Goal: Task Accomplishment & Management: Manage account settings

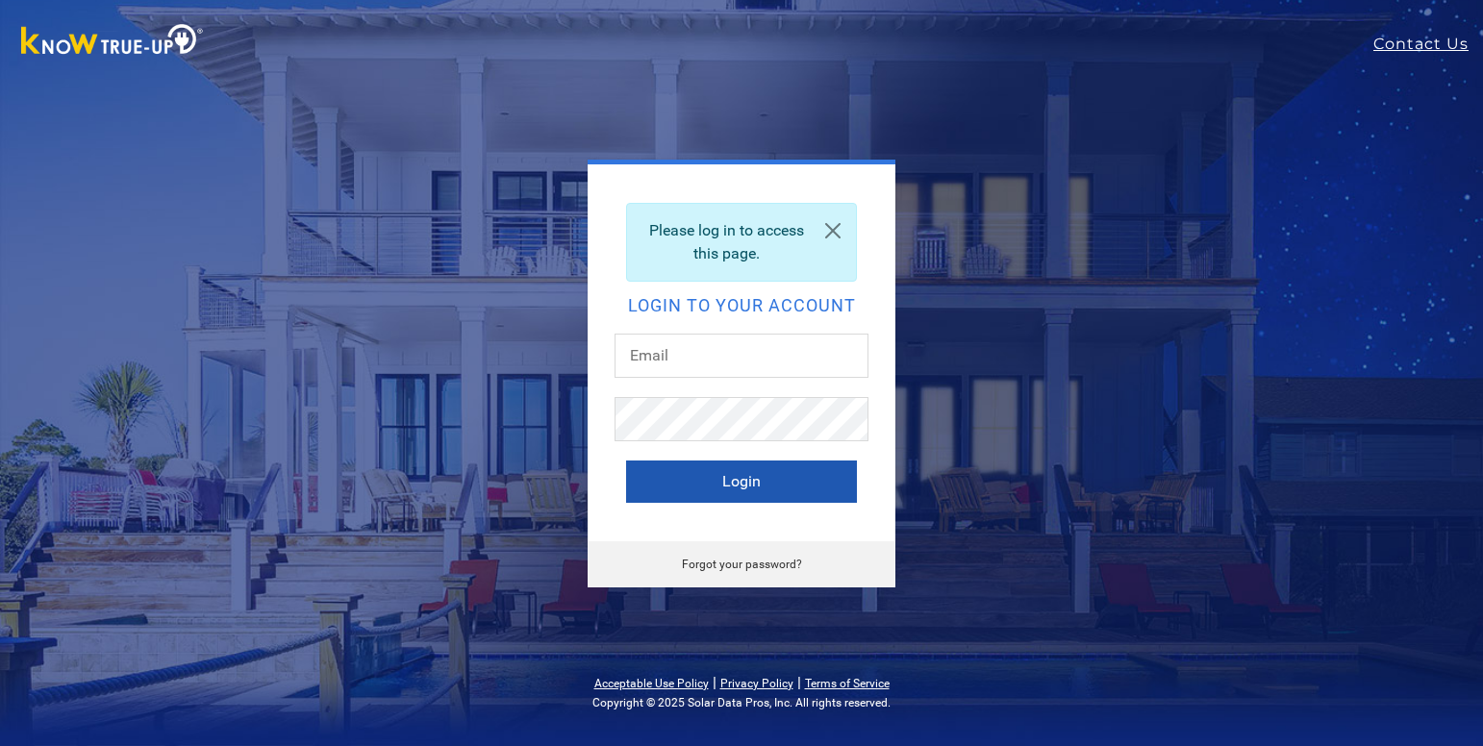
type input "[EMAIL_ADDRESS][DOMAIN_NAME]"
click at [762, 489] on button "Login" at bounding box center [741, 482] width 231 height 42
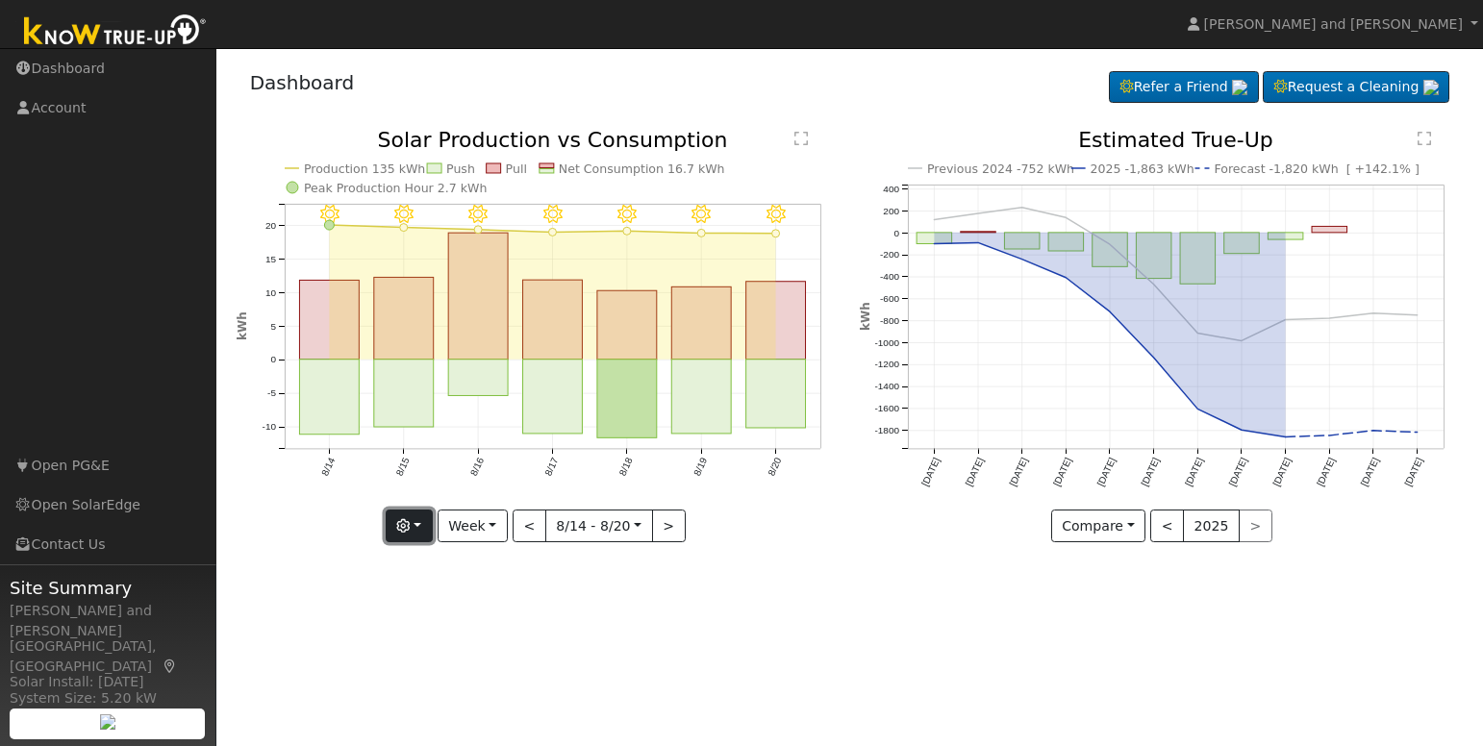
click at [426, 531] on button "button" at bounding box center [409, 526] width 47 height 33
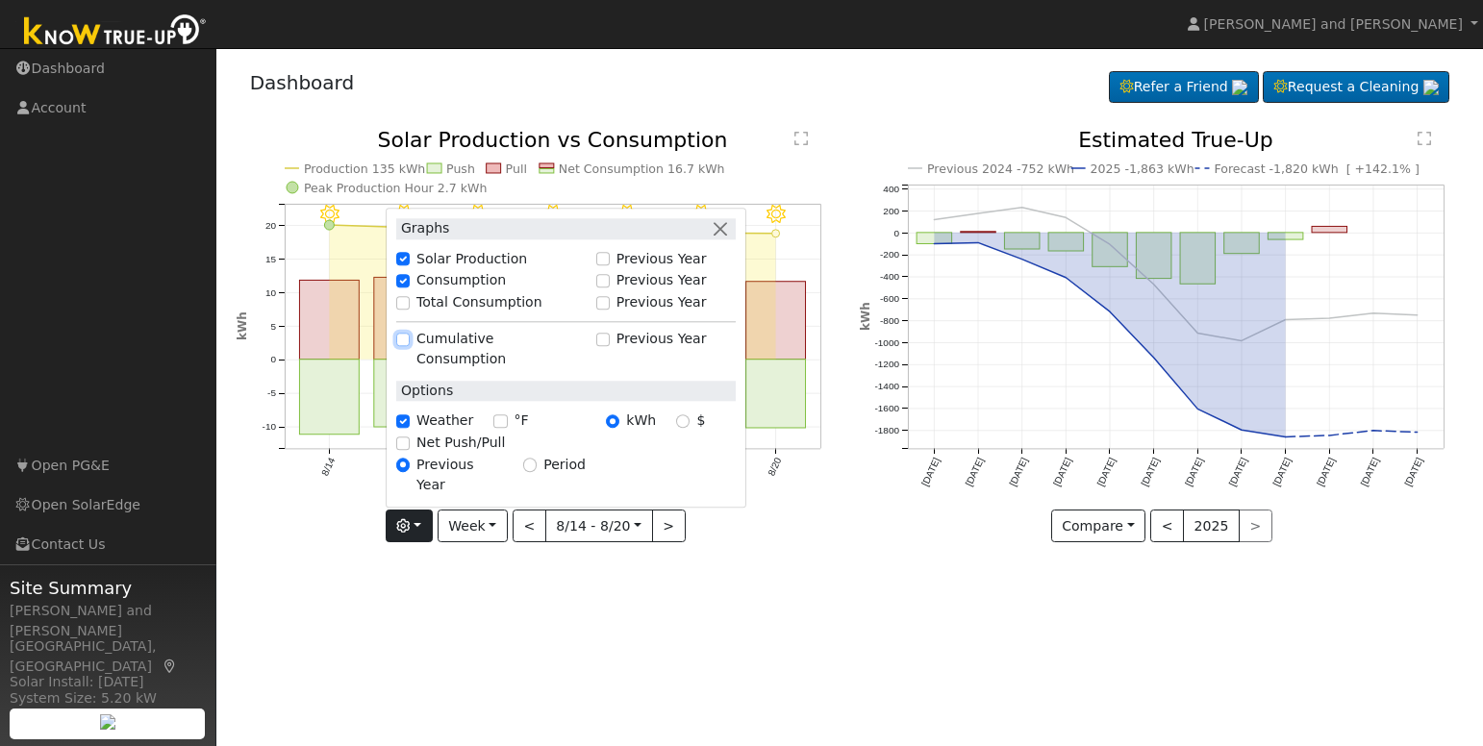
click at [404, 346] on input "Cumulative Consumption" at bounding box center [402, 339] width 13 height 13
checkbox input "true"
checkbox input "false"
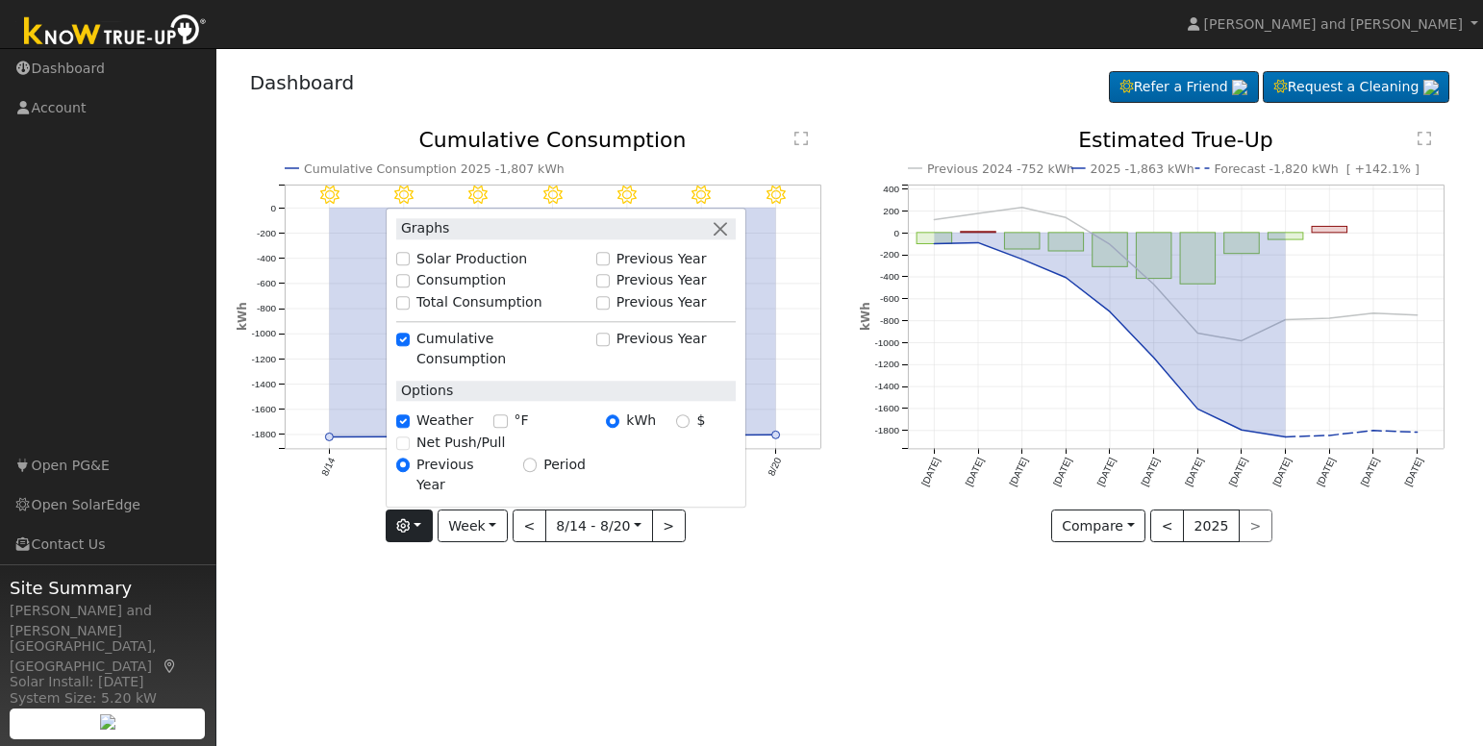
click at [406, 453] on div "Net Push/Pull" at bounding box center [565, 443] width 339 height 20
click at [500, 428] on input "°F" at bounding box center [499, 420] width 13 height 13
checkbox input "true"
click at [408, 453] on div "Net Push/Pull" at bounding box center [565, 443] width 339 height 20
click at [410, 265] on input "Solar Production" at bounding box center [402, 258] width 13 height 13
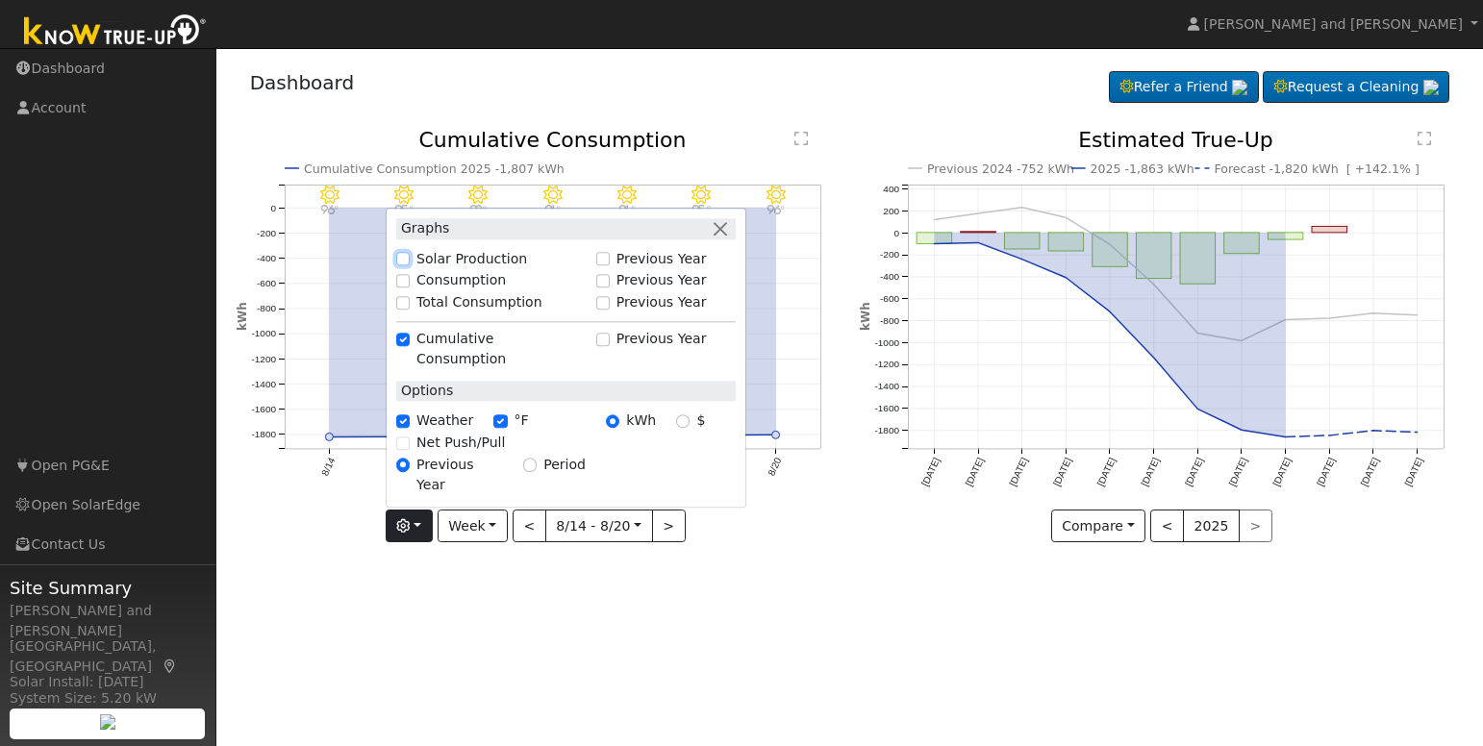
checkbox input "true"
checkbox input "false"
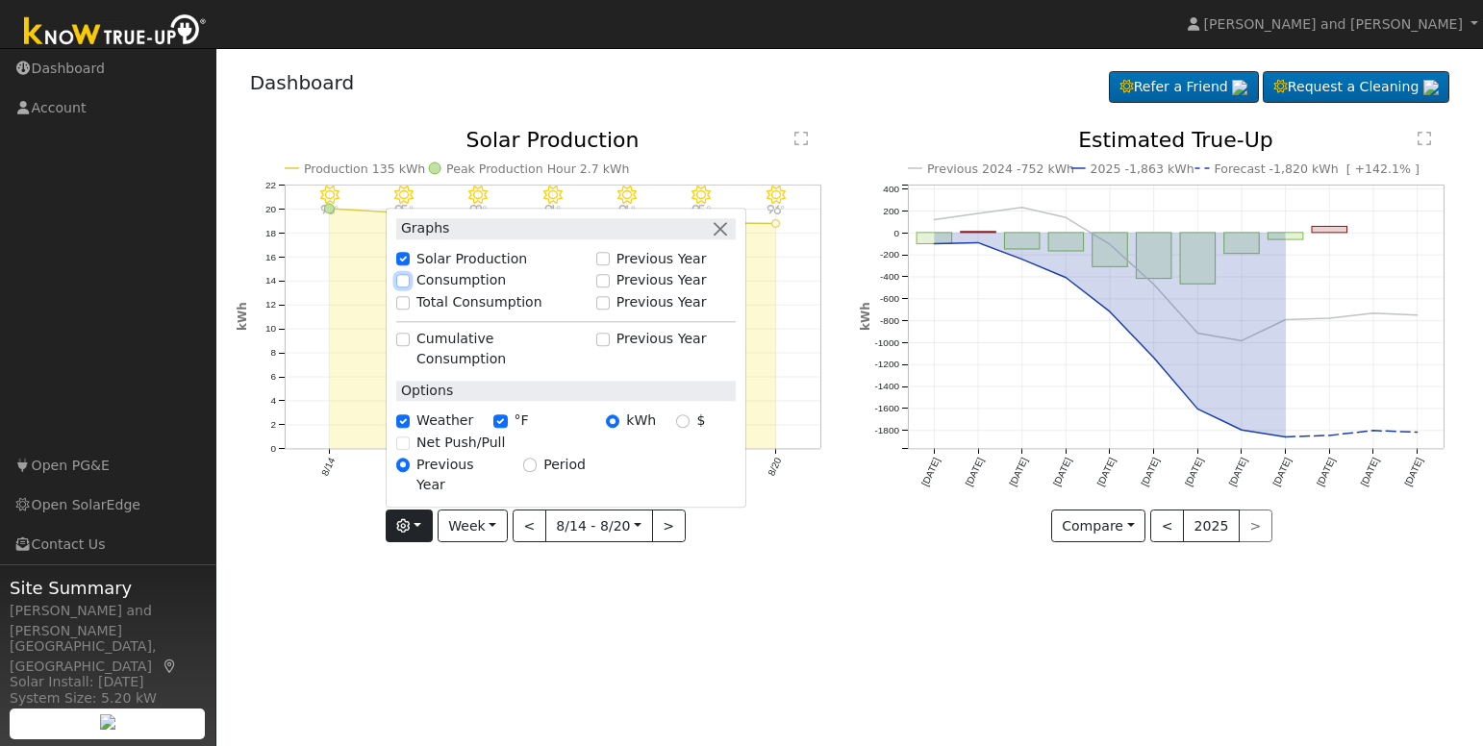
click at [410, 288] on input "Consumption" at bounding box center [402, 280] width 13 height 13
checkbox input "true"
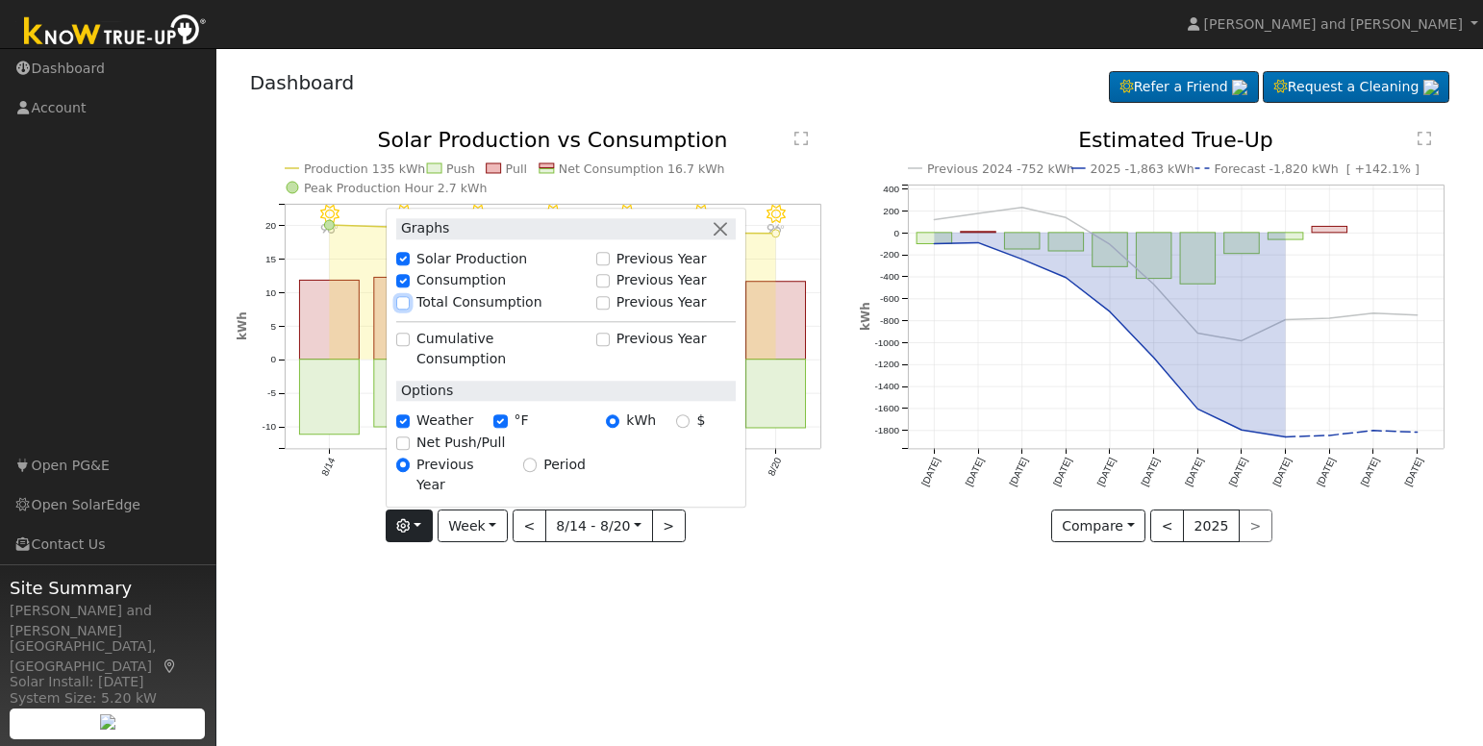
click at [410, 310] on input "Total Consumption" at bounding box center [402, 302] width 13 height 13
checkbox input "true"
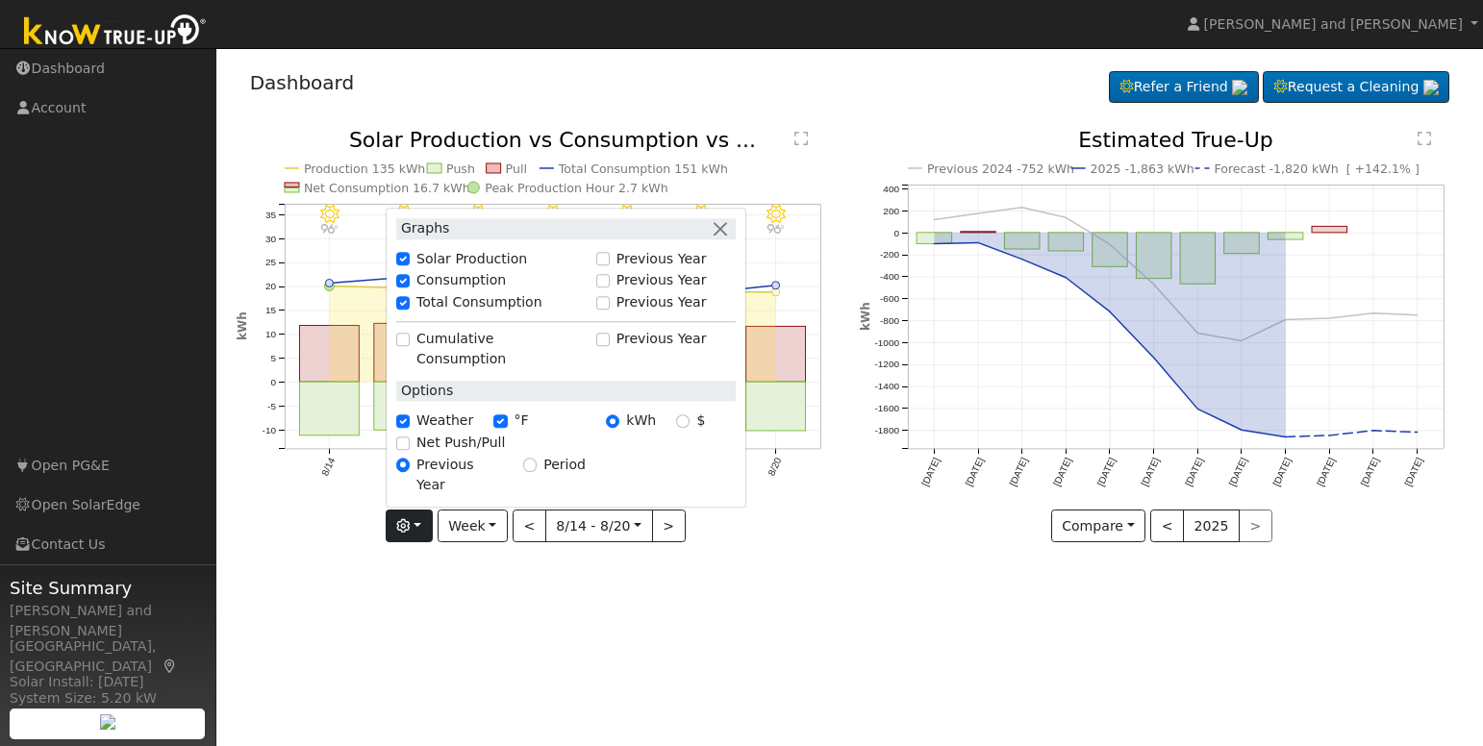
click at [417, 453] on div "Net Push/Pull" at bounding box center [565, 443] width 339 height 20
click at [410, 450] on input "Net Push/Pull" at bounding box center [402, 443] width 13 height 13
checkbox input "true"
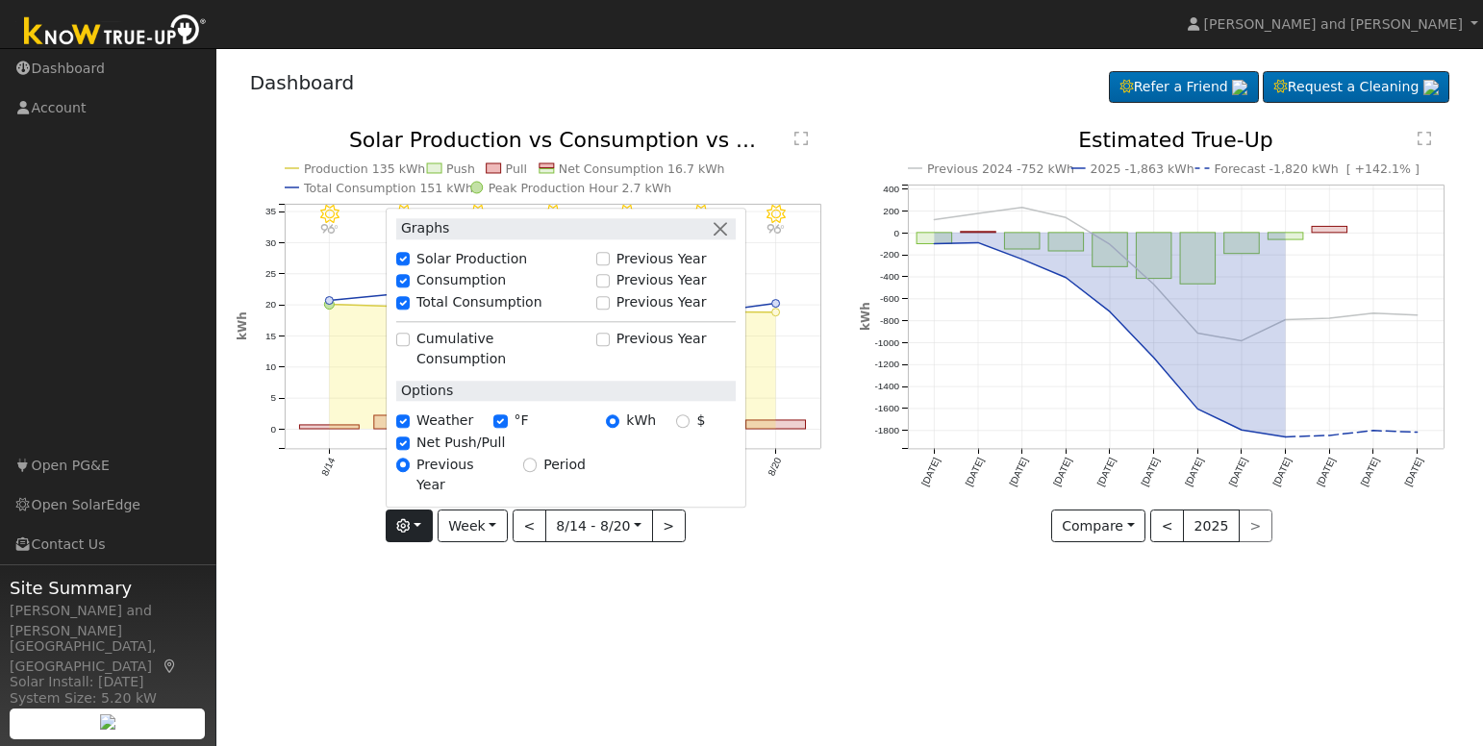
click at [610, 634] on div "User Profile First name Last name Email Email Notifications No Emails No Emails…" at bounding box center [849, 397] width 1266 height 698
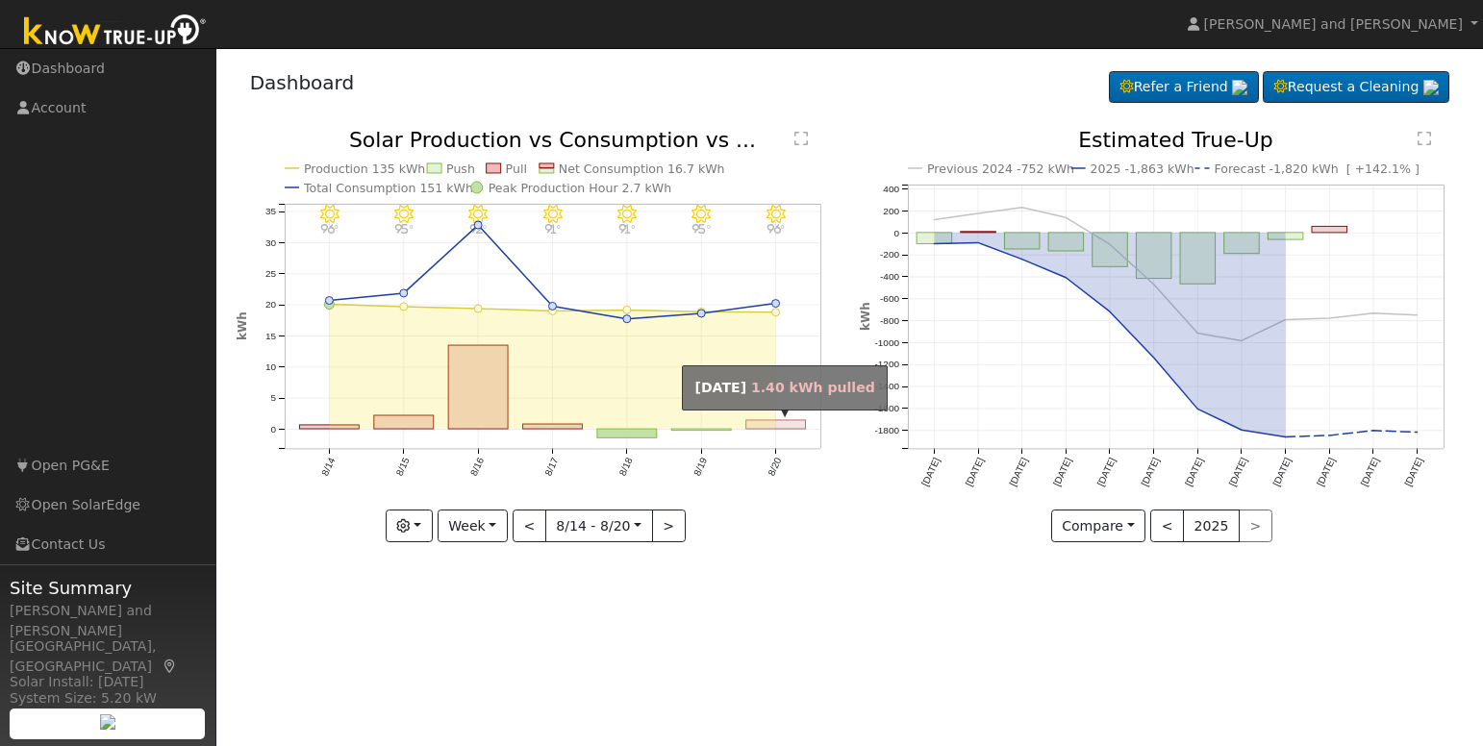
click at [774, 429] on rect "onclick=""" at bounding box center [776, 424] width 60 height 9
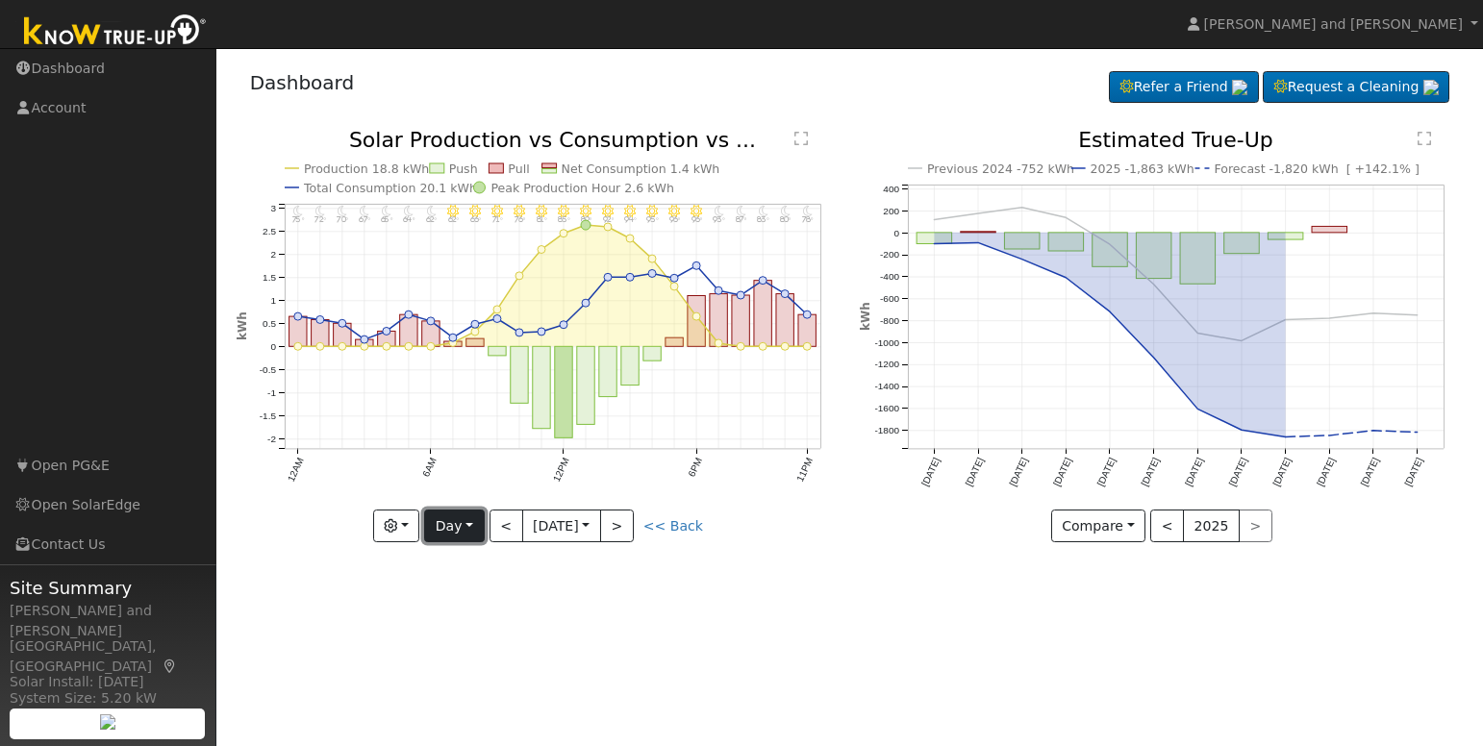
click at [445, 524] on button "Day" at bounding box center [454, 526] width 60 height 33
click at [454, 614] on link "Month" at bounding box center [492, 620] width 134 height 27
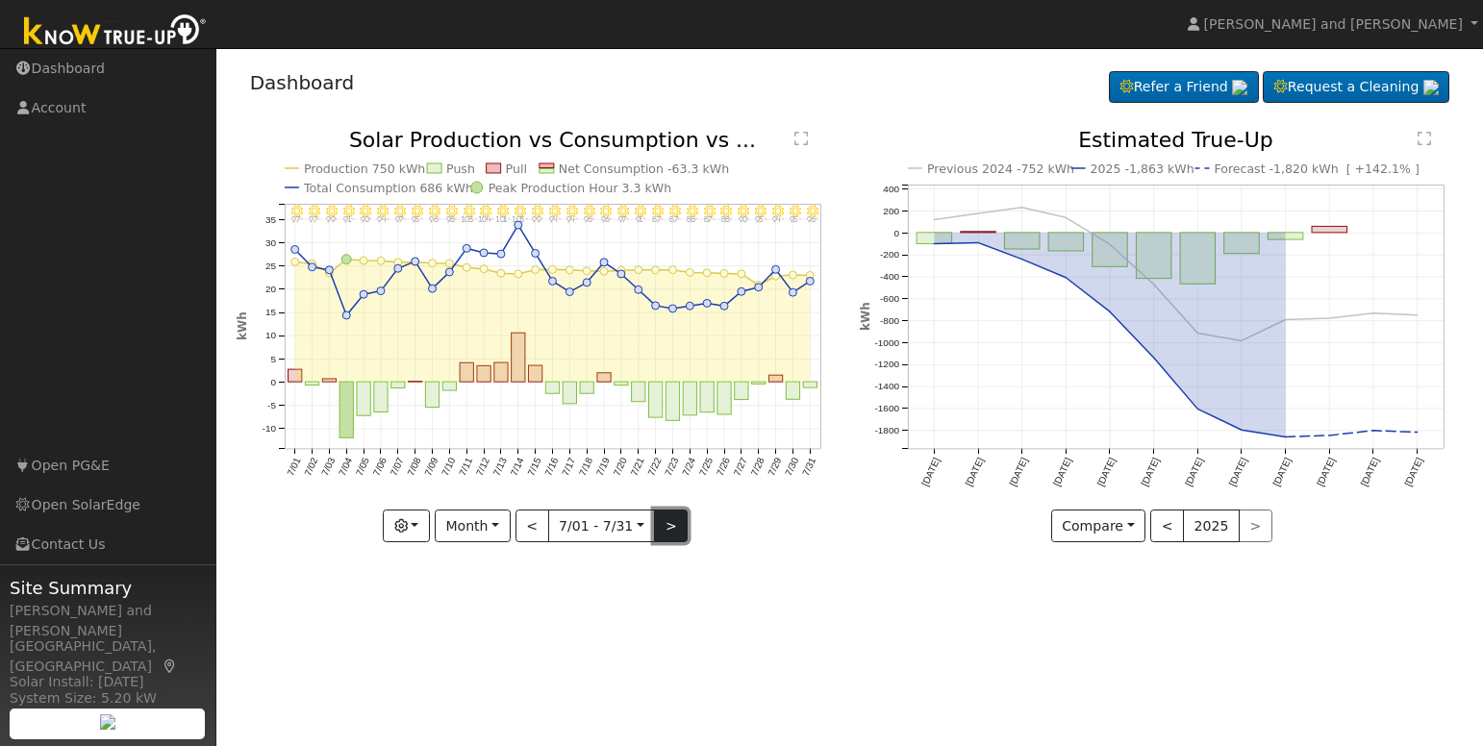
click at [664, 530] on button ">" at bounding box center [671, 526] width 34 height 33
type input "[DATE]"
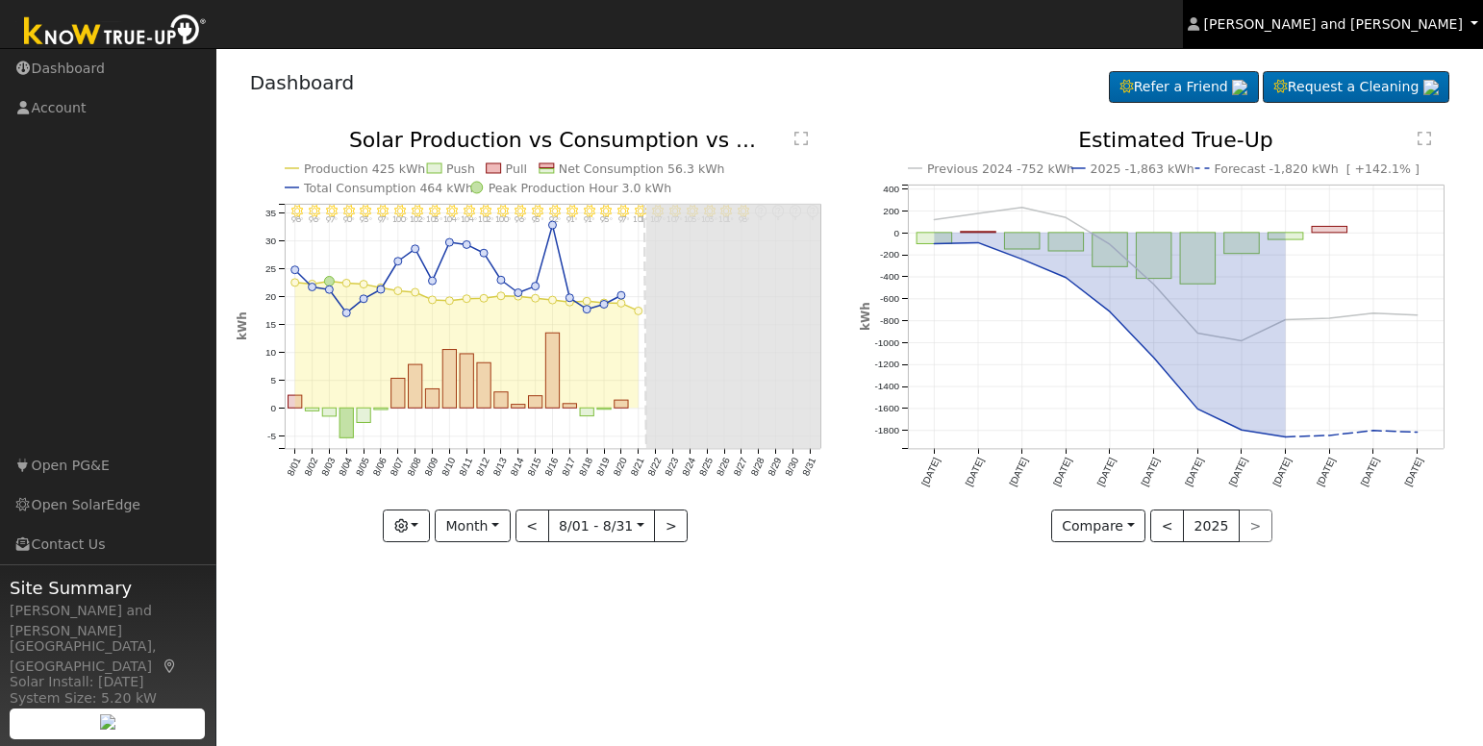
click at [1387, 11] on link "[PERSON_NAME] and [PERSON_NAME]" at bounding box center [1333, 24] width 300 height 48
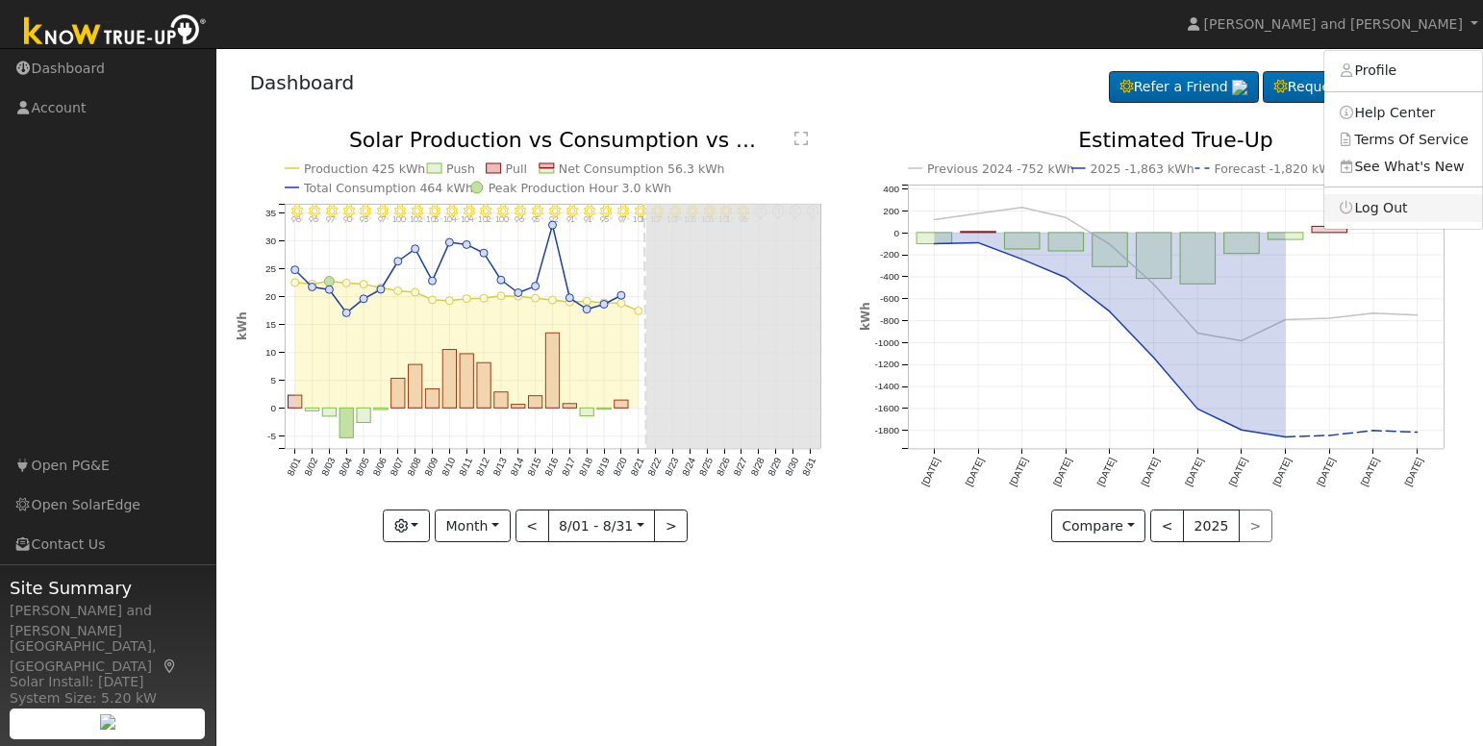
click at [1404, 203] on link "Log Out" at bounding box center [1403, 207] width 158 height 27
